Goal: Use online tool/utility: Utilize a website feature to perform a specific function

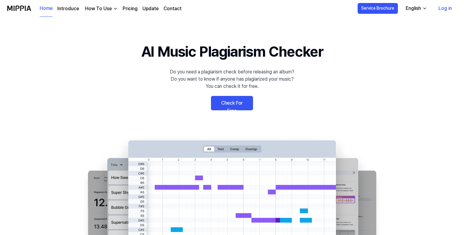
click at [235, 105] on link "Check For Free" at bounding box center [232, 103] width 42 height 14
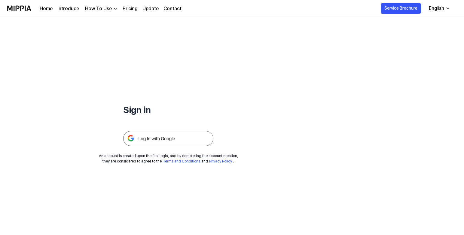
click at [171, 139] on img at bounding box center [168, 138] width 90 height 15
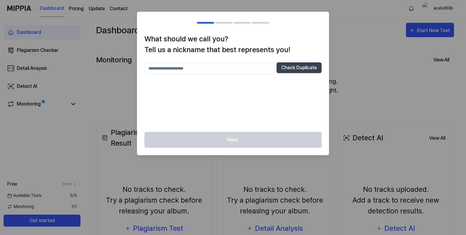
click at [171, 70] on input "text" at bounding box center [209, 68] width 130 height 12
type input "*"
type input "*******"
click at [301, 67] on button "Check Duplicate" at bounding box center [298, 67] width 45 height 11
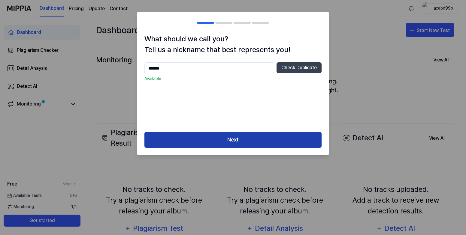
click at [279, 139] on button "Next" at bounding box center [232, 140] width 177 height 16
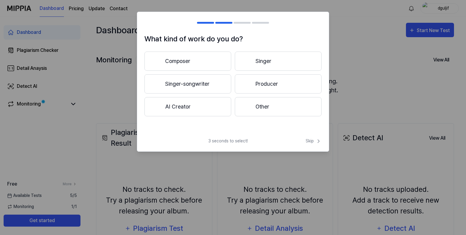
click at [207, 64] on button "Composer" at bounding box center [187, 61] width 87 height 19
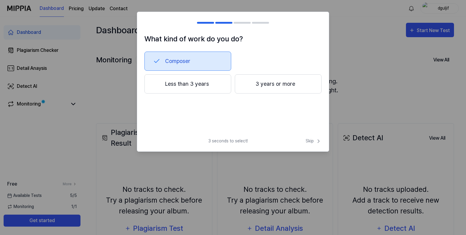
click at [174, 62] on button "Composer" at bounding box center [187, 61] width 87 height 19
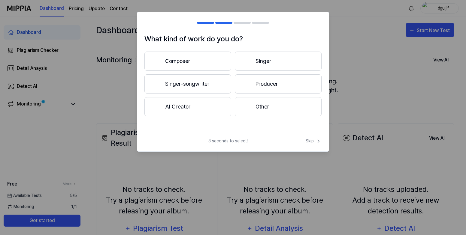
click at [205, 85] on button "Singer-songwriter" at bounding box center [187, 83] width 87 height 19
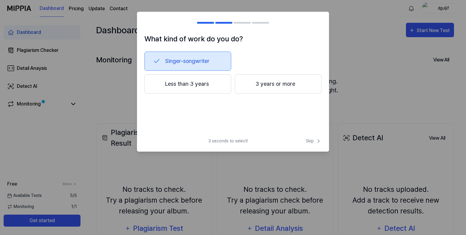
click at [249, 84] on div at bounding box center [246, 83] width 7 height 7
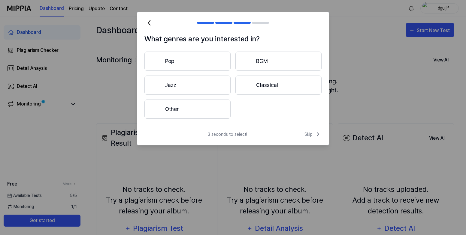
click at [212, 60] on button "Pop" at bounding box center [187, 61] width 86 height 19
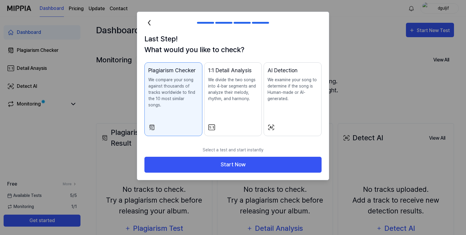
drag, startPoint x: 245, startPoint y: 110, endPoint x: 233, endPoint y: 112, distance: 12.5
click at [245, 110] on div "1:1 Detail Analysis We divide the two songs into 4-bar segments and analyze the…" at bounding box center [233, 90] width 50 height 48
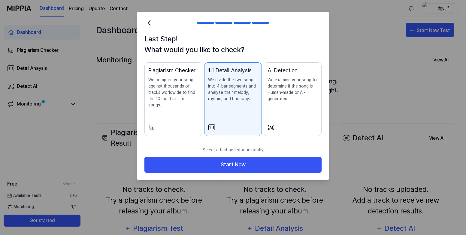
click at [168, 112] on div "Plagiarism Checker We compare your song against thousands of tracks worldwide t…" at bounding box center [173, 93] width 50 height 54
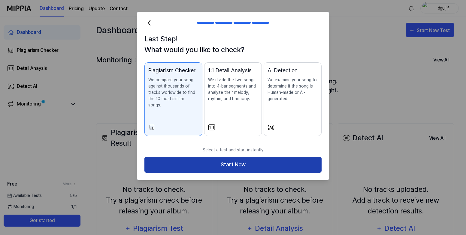
click at [280, 157] on button "Start Now" at bounding box center [232, 165] width 177 height 16
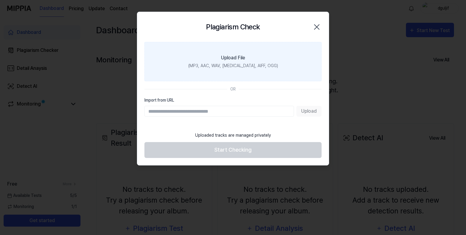
click at [223, 61] on div "Upload File" at bounding box center [233, 57] width 24 height 7
click at [0, 0] on input "Upload File (MP3, AAC, WAV, [MEDICAL_DATA], AIFF, OGG)" at bounding box center [0, 0] width 0 height 0
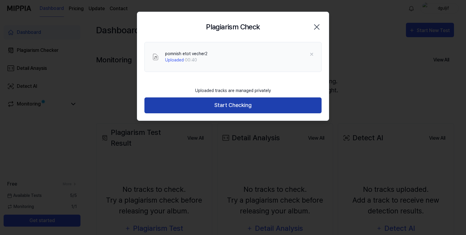
click at [228, 112] on button "Start Checking" at bounding box center [232, 106] width 177 height 16
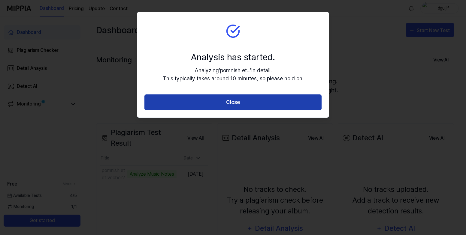
click at [259, 100] on button "Close" at bounding box center [232, 103] width 177 height 16
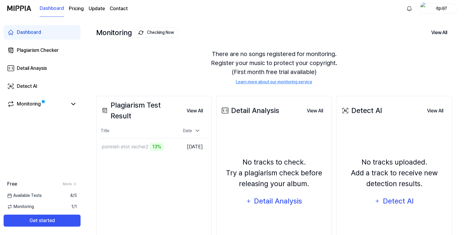
scroll to position [60, 0]
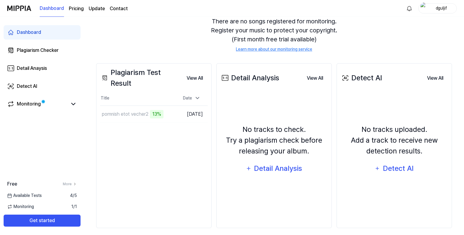
click at [158, 128] on div "Plagiarism Test Result View All Plagiarism Test Result Title Date pomnish etot …" at bounding box center [153, 145] width 115 height 165
click at [152, 115] on button "Go to Results" at bounding box center [160, 115] width 32 height 10
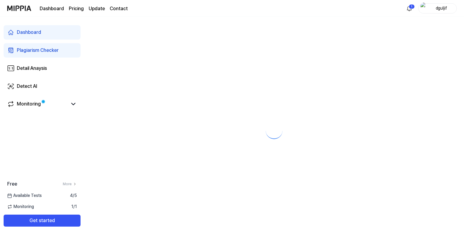
scroll to position [0, 0]
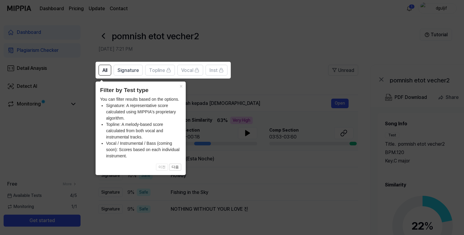
click at [262, 104] on icon at bounding box center [233, 117] width 466 height 235
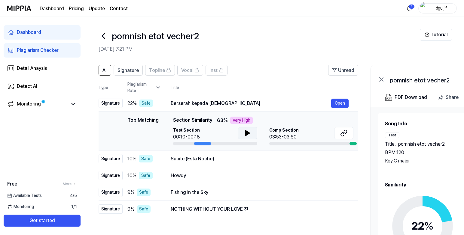
click at [240, 130] on button at bounding box center [247, 133] width 19 height 12
click at [252, 133] on button at bounding box center [247, 133] width 19 height 12
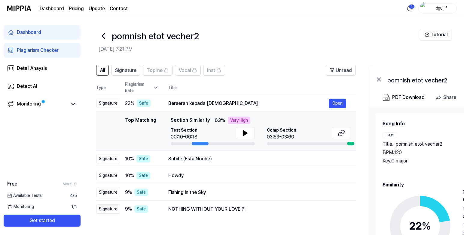
scroll to position [0, 4]
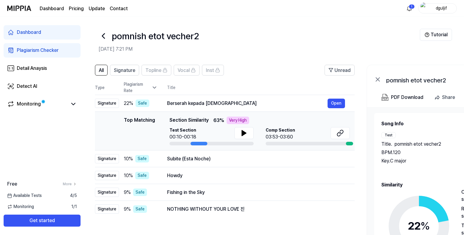
drag, startPoint x: 203, startPoint y: 143, endPoint x: 199, endPoint y: 144, distance: 3.7
click at [199, 144] on div at bounding box center [198, 144] width 17 height 4
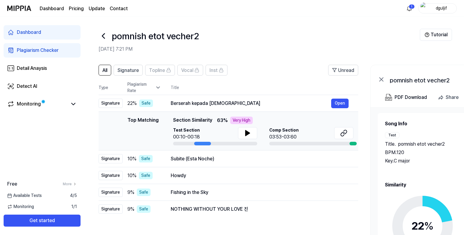
drag, startPoint x: 197, startPoint y: 144, endPoint x: 207, endPoint y: 144, distance: 10.2
click at [207, 144] on div at bounding box center [202, 144] width 17 height 4
drag, startPoint x: 170, startPoint y: 104, endPoint x: 212, endPoint y: 103, distance: 41.4
click at [212, 103] on td "Berserah kepada [DEMOGRAPHIC_DATA] Open" at bounding box center [259, 103] width 197 height 17
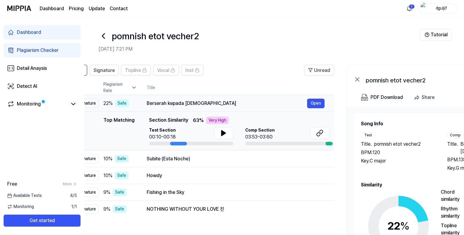
scroll to position [0, 2]
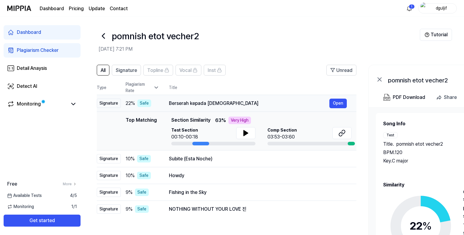
drag, startPoint x: 221, startPoint y: 104, endPoint x: 224, endPoint y: 105, distance: 3.5
click at [224, 105] on div "Berserah kepada [DEMOGRAPHIC_DATA]" at bounding box center [249, 103] width 160 height 7
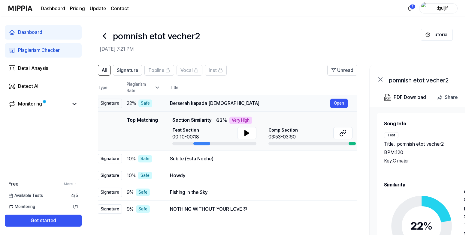
scroll to position [0, 0]
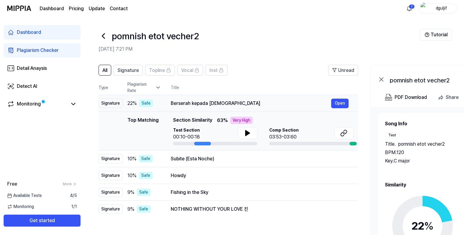
click at [213, 105] on div "Berserah kepada [DEMOGRAPHIC_DATA]" at bounding box center [251, 103] width 160 height 7
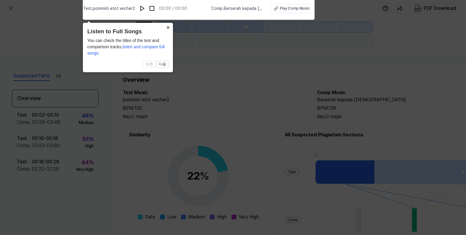
click at [168, 28] on button "×" at bounding box center [168, 27] width 10 height 8
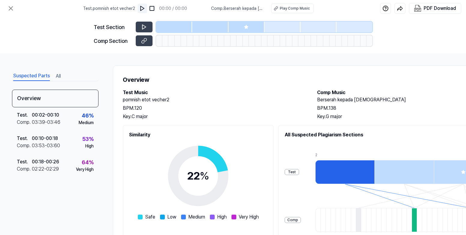
click at [142, 8] on img at bounding box center [142, 8] width 6 height 6
click at [143, 28] on icon at bounding box center [143, 27] width 1 height 4
click at [144, 26] on icon at bounding box center [144, 27] width 4 height 5
click at [146, 28] on icon at bounding box center [144, 27] width 6 height 6
click at [141, 135] on h2 "Similarity" at bounding box center [198, 134] width 138 height 7
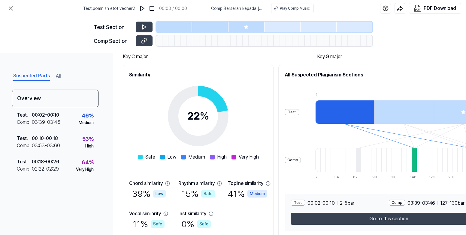
scroll to position [86, 0]
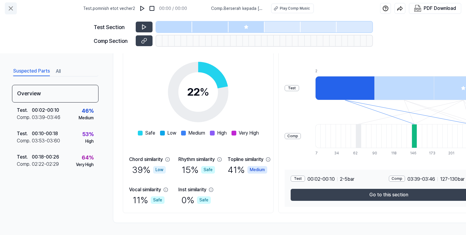
click at [13, 11] on icon at bounding box center [10, 8] width 7 height 7
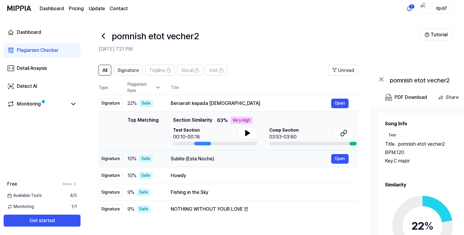
drag, startPoint x: 171, startPoint y: 159, endPoint x: 207, endPoint y: 161, distance: 36.1
click at [207, 161] on div "Subite (Esta Noche)" at bounding box center [251, 159] width 160 height 7
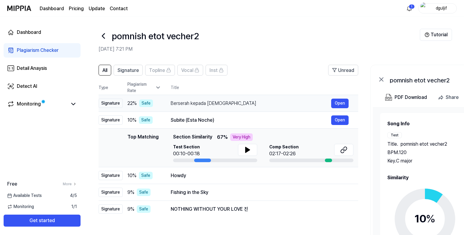
click at [193, 105] on div "Berserah kepada [DEMOGRAPHIC_DATA]" at bounding box center [251, 103] width 160 height 7
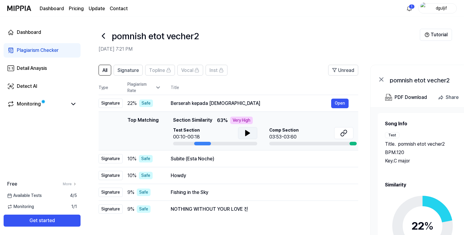
click at [246, 134] on icon at bounding box center [247, 133] width 4 height 5
click at [159, 108] on td "22 % Safe" at bounding box center [141, 103] width 38 height 17
click at [255, 110] on td "Berserah kepada [DEMOGRAPHIC_DATA] Open" at bounding box center [259, 103] width 197 height 17
click at [178, 106] on div "Berserah kepada [DEMOGRAPHIC_DATA]" at bounding box center [251, 103] width 160 height 7
click at [166, 159] on td "Subite (Esta Noche) Open" at bounding box center [259, 159] width 197 height 17
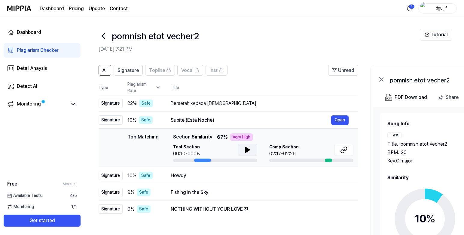
click at [253, 150] on button at bounding box center [247, 150] width 19 height 12
click at [247, 149] on icon at bounding box center [247, 150] width 7 height 7
click at [339, 123] on button "Open" at bounding box center [339, 121] width 17 height 10
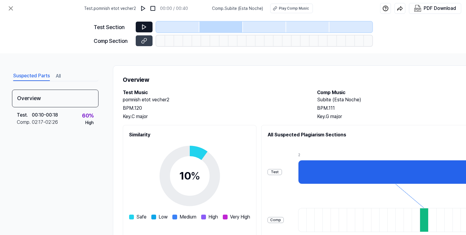
click at [150, 27] on button at bounding box center [144, 27] width 17 height 11
click at [143, 10] on img at bounding box center [143, 8] width 6 height 6
click at [144, 29] on icon at bounding box center [144, 27] width 6 height 6
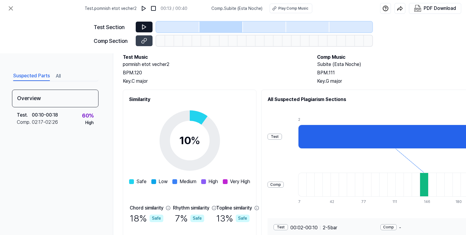
scroll to position [86, 0]
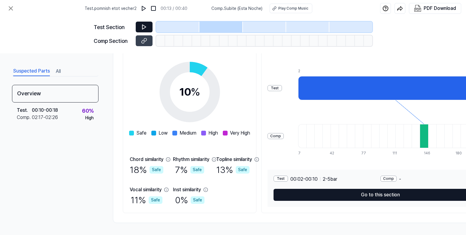
click at [361, 192] on button "Go to this section" at bounding box center [379, 195] width 213 height 12
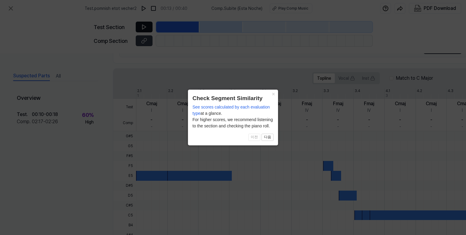
scroll to position [165, 0]
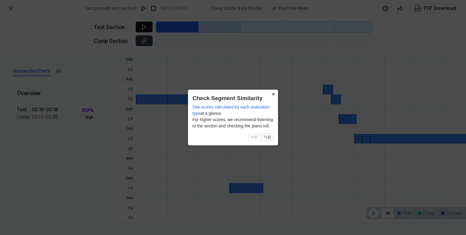
click at [275, 95] on button "×" at bounding box center [273, 94] width 10 height 8
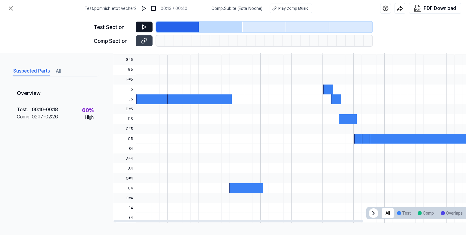
click at [146, 29] on icon at bounding box center [144, 27] width 6 height 6
drag, startPoint x: 143, startPoint y: 26, endPoint x: 147, endPoint y: 32, distance: 7.5
click at [143, 26] on icon at bounding box center [143, 27] width 1 height 4
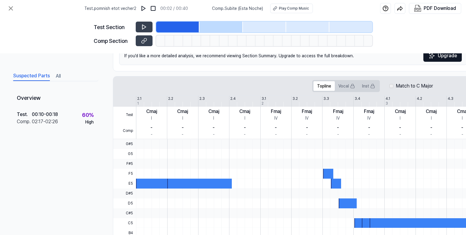
scroll to position [75, 0]
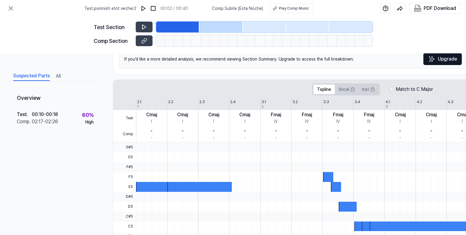
drag, startPoint x: 199, startPoint y: 189, endPoint x: 213, endPoint y: 187, distance: 14.5
click at [227, 188] on div at bounding box center [199, 187] width 65 height 10
drag, startPoint x: 213, startPoint y: 187, endPoint x: 192, endPoint y: 183, distance: 22.1
click at [206, 188] on div at bounding box center [199, 187] width 65 height 10
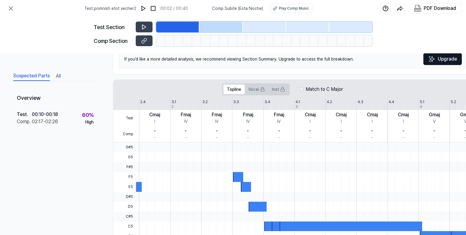
scroll to position [0, 118]
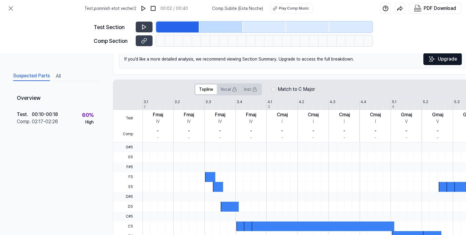
drag, startPoint x: 248, startPoint y: 191, endPoint x: 144, endPoint y: 180, distance: 104.2
click at [144, 143] on div at bounding box center [266, 143] width 496 height 0
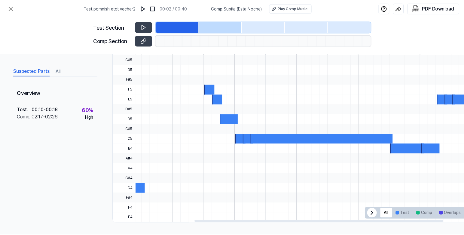
scroll to position [45, 0]
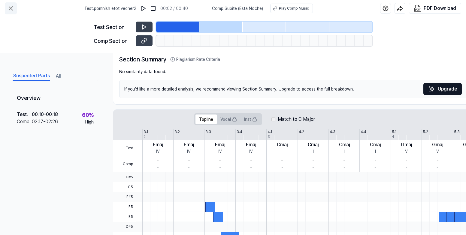
click at [8, 9] on icon at bounding box center [10, 8] width 7 height 7
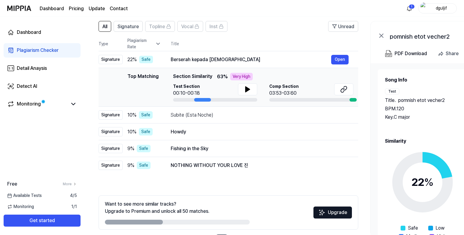
scroll to position [60, 0]
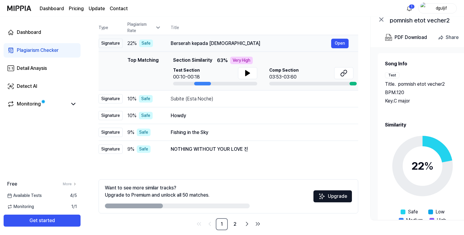
click at [172, 43] on div "Berserah kepada [DEMOGRAPHIC_DATA]" at bounding box center [251, 43] width 160 height 7
drag, startPoint x: 170, startPoint y: 148, endPoint x: 201, endPoint y: 147, distance: 30.9
click at [201, 147] on td "NOTHING WITHOUT YOUR LOVE 진 Open" at bounding box center [259, 149] width 197 height 17
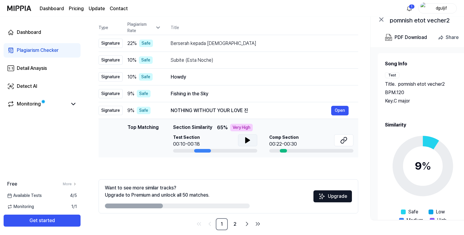
click at [242, 141] on button at bounding box center [247, 140] width 19 height 12
click at [246, 141] on icon at bounding box center [246, 140] width 1 height 5
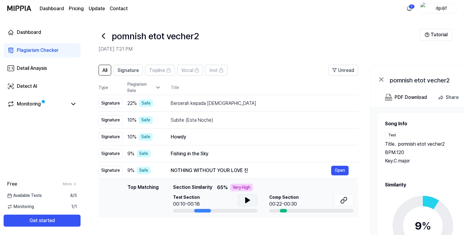
click at [379, 78] on icon at bounding box center [380, 79] width 7 height 7
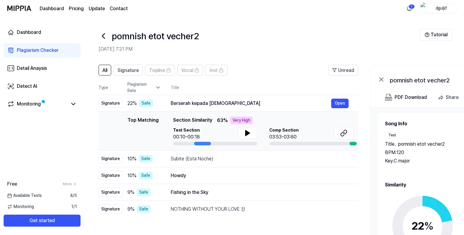
click at [381, 82] on icon at bounding box center [380, 79] width 7 height 7
click at [379, 81] on icon at bounding box center [381, 80] width 4 height 4
click at [102, 38] on icon at bounding box center [103, 36] width 10 height 10
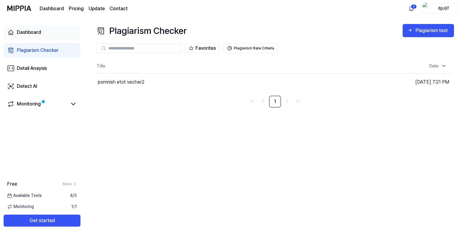
click at [32, 32] on div "Dashboard" at bounding box center [29, 32] width 24 height 7
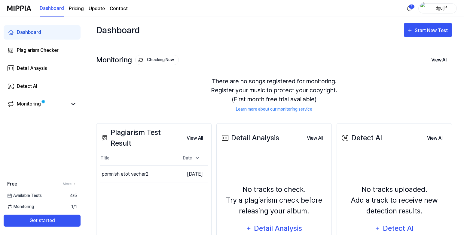
click at [154, 139] on div "Plagiarism Test Result" at bounding box center [141, 138] width 82 height 22
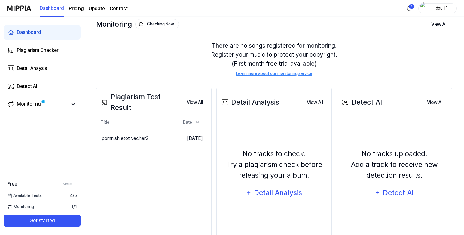
scroll to position [0, 0]
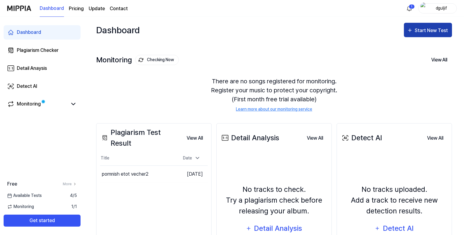
click at [415, 31] on div "Start New Test" at bounding box center [431, 31] width 34 height 8
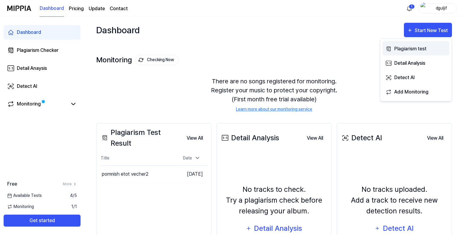
click at [409, 52] on div "Plagiarism test" at bounding box center [420, 49] width 52 height 8
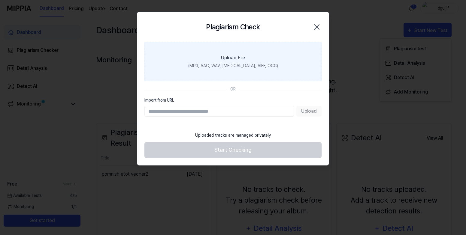
click at [229, 66] on div "(MP3, AAC, WAV, [MEDICAL_DATA], AIFF, OGG)" at bounding box center [233, 66] width 90 height 6
click at [0, 0] on input "Upload File (MP3, AAC, WAV, [MEDICAL_DATA], AIFF, OGG)" at bounding box center [0, 0] width 0 height 0
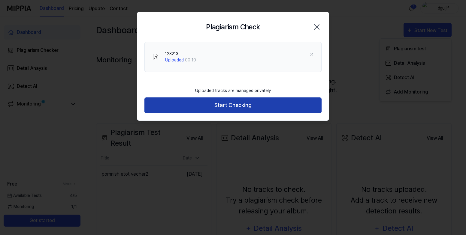
click at [257, 110] on button "Start Checking" at bounding box center [232, 106] width 177 height 16
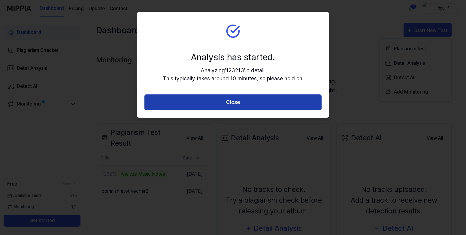
click at [280, 103] on button "Close" at bounding box center [232, 103] width 177 height 16
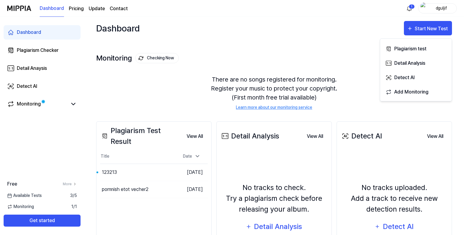
scroll to position [30, 0]
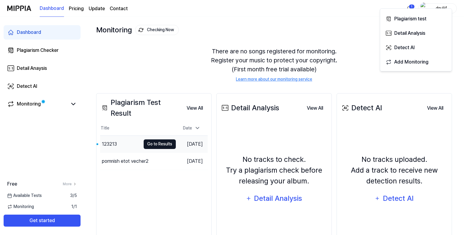
click at [144, 148] on button "Go to Results" at bounding box center [160, 145] width 32 height 10
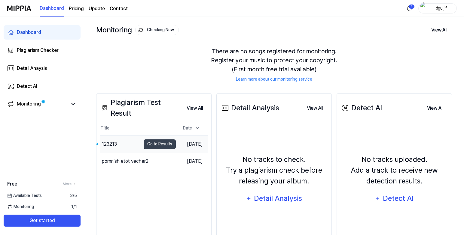
scroll to position [0, 0]
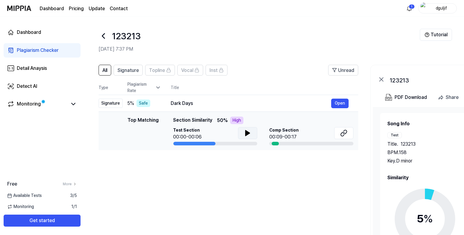
click at [245, 132] on icon at bounding box center [247, 133] width 4 height 5
